Goal: Check status: Check status

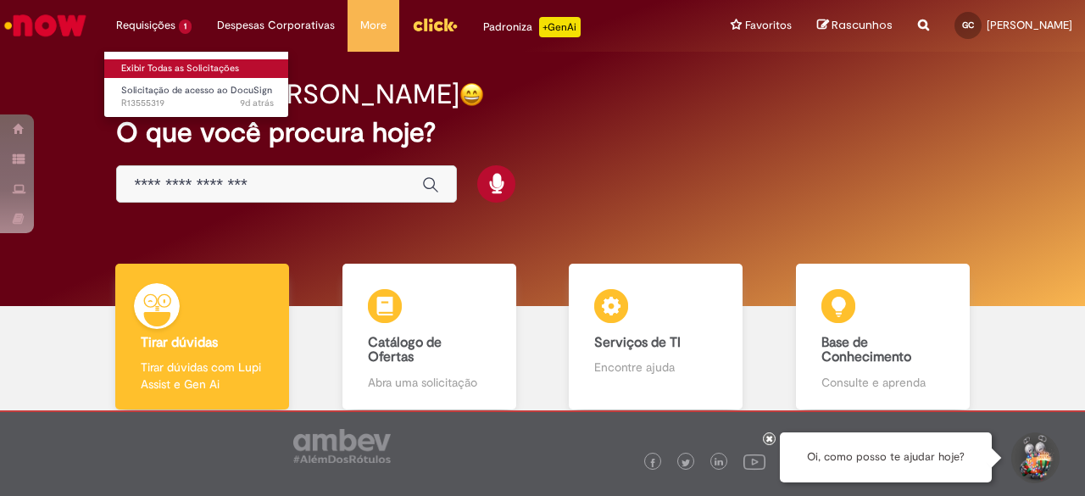
click at [242, 68] on link "Exibir Todas as Solicitações" at bounding box center [197, 68] width 187 height 19
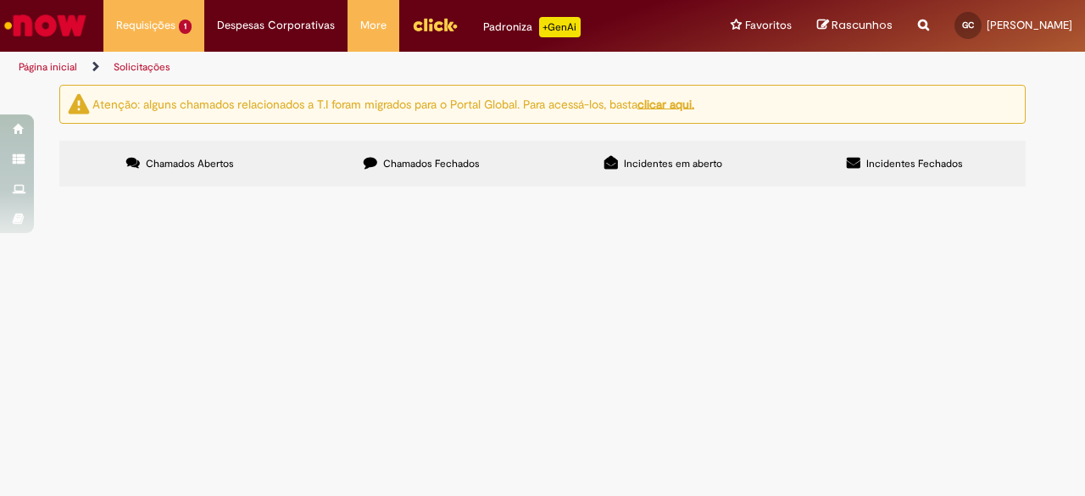
click at [442, 155] on label "Chamados Fechados" at bounding box center [422, 164] width 242 height 46
click at [0, 0] on td "Solicitação e Recuperação de Acessos" at bounding box center [0, 0] width 0 height 0
click at [0, 0] on span "Novo funcionário, preciso de acesso para realizar atividades da área" at bounding box center [0, 0] width 0 height 0
click at [0, 0] on span "Solicitação e Recuperação de Acessos" at bounding box center [0, 0] width 0 height 0
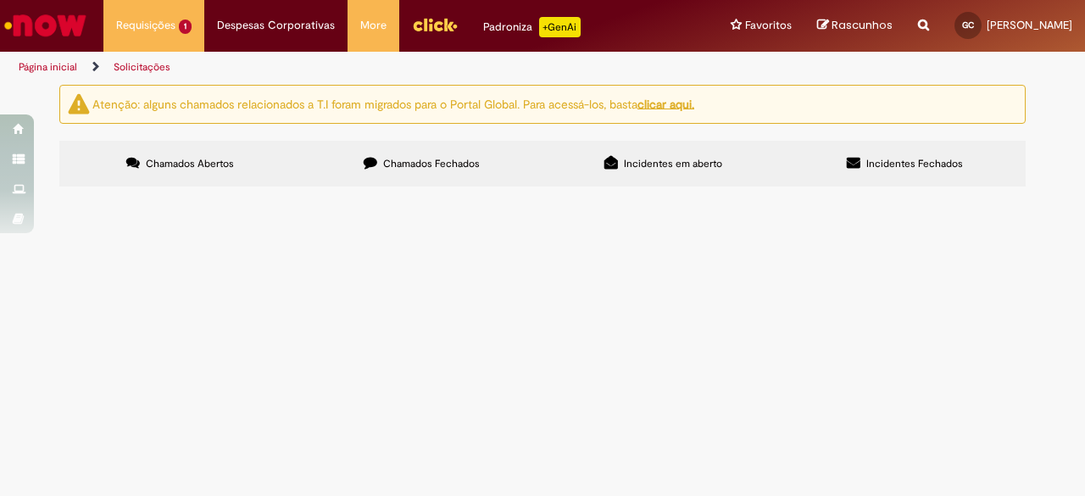
click at [0, 0] on table "Número Oferta Descrição Fase Status Pesquisa Satisfação Encerrado R13535775 Sol…" at bounding box center [0, 0] width 0 height 0
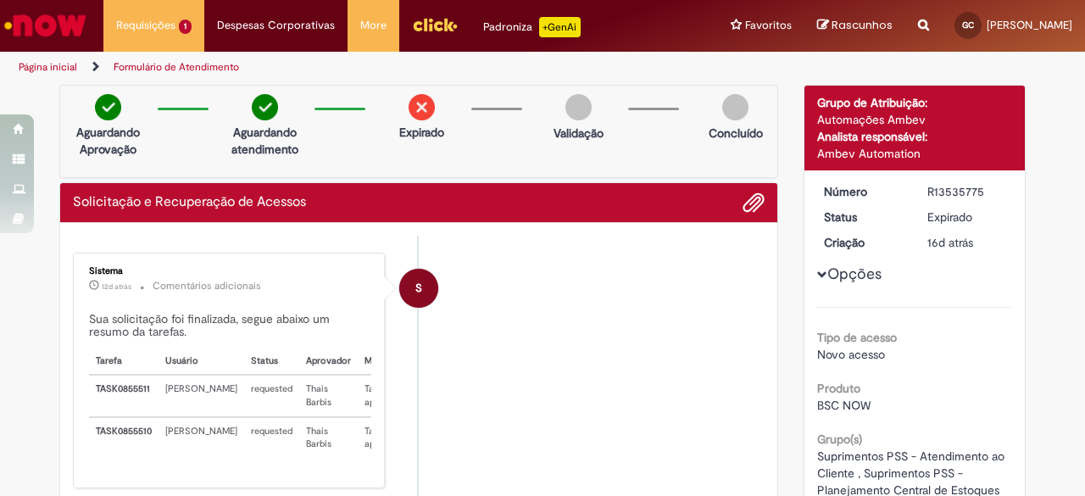
click at [34, 70] on link "Página inicial" at bounding box center [48, 67] width 58 height 14
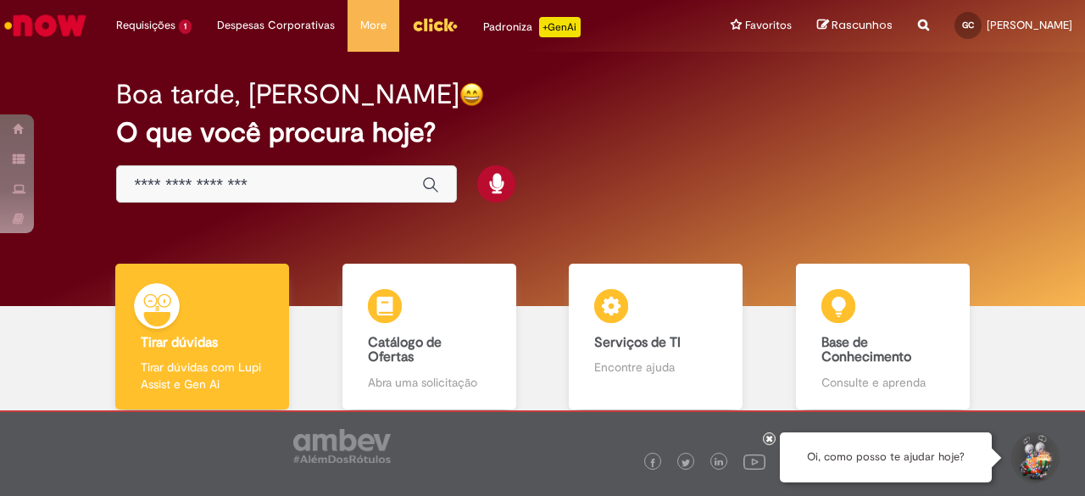
click at [237, 199] on div "Global" at bounding box center [286, 184] width 341 height 38
click at [265, 174] on div "Global" at bounding box center [286, 184] width 341 height 38
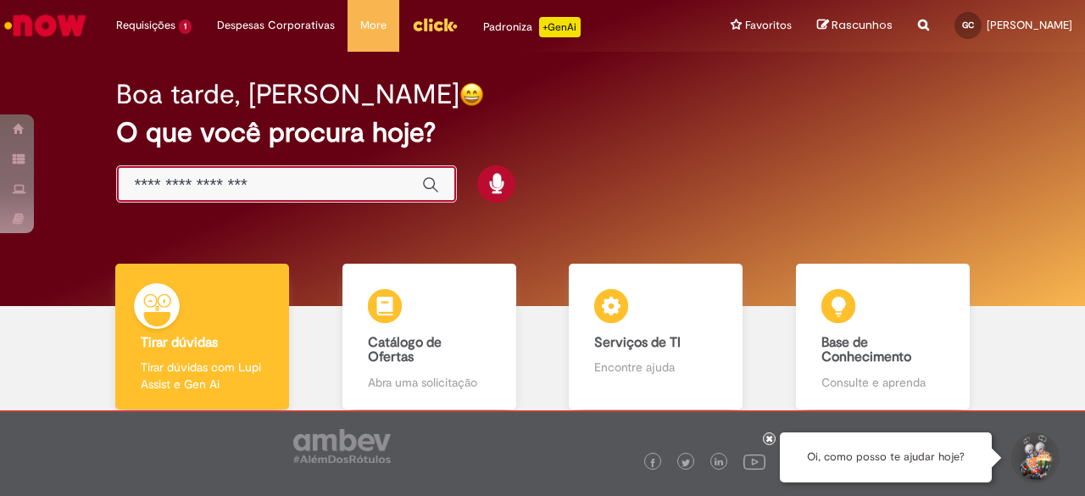
click at [257, 176] on input "Basta digitar aqui" at bounding box center [269, 184] width 271 height 19
